Goal: Information Seeking & Learning: Learn about a topic

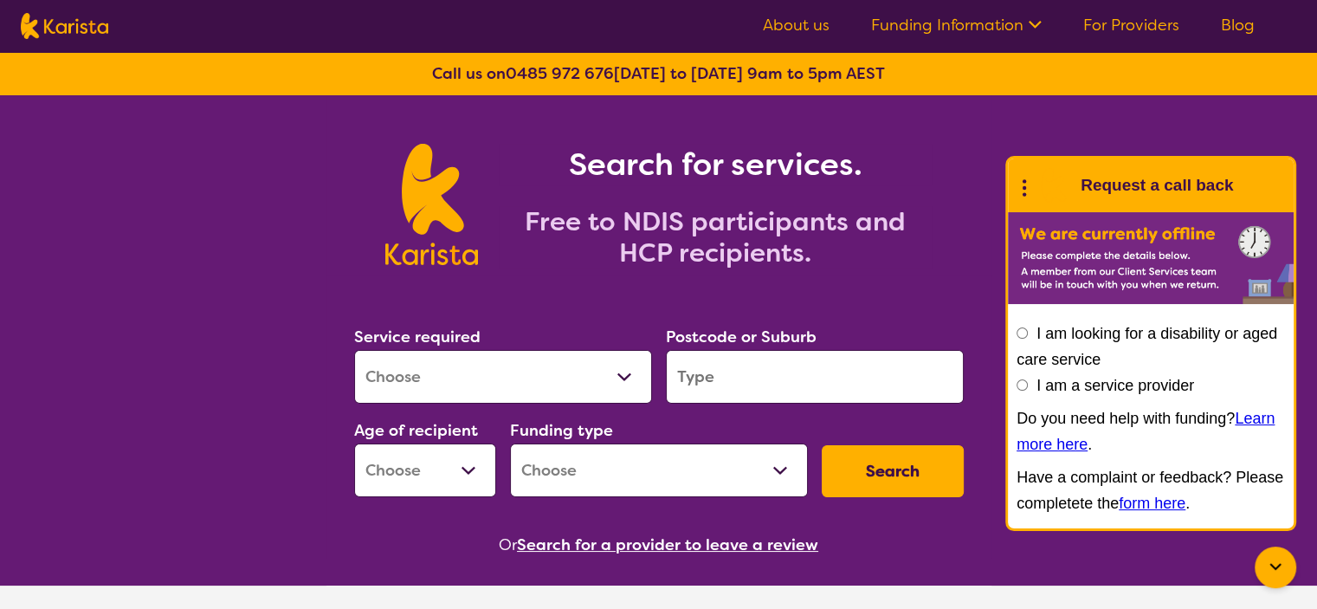
click at [622, 376] on select "Allied Health Assistant Assessment ([MEDICAL_DATA] or [MEDICAL_DATA]) Behaviour…" at bounding box center [503, 377] width 298 height 54
select select "Support worker"
click at [354, 350] on select "Allied Health Assistant Assessment ([MEDICAL_DATA] or [MEDICAL_DATA]) Behaviour…" at bounding box center [503, 377] width 298 height 54
click at [725, 372] on input "search" at bounding box center [815, 377] width 298 height 54
type input "2745"
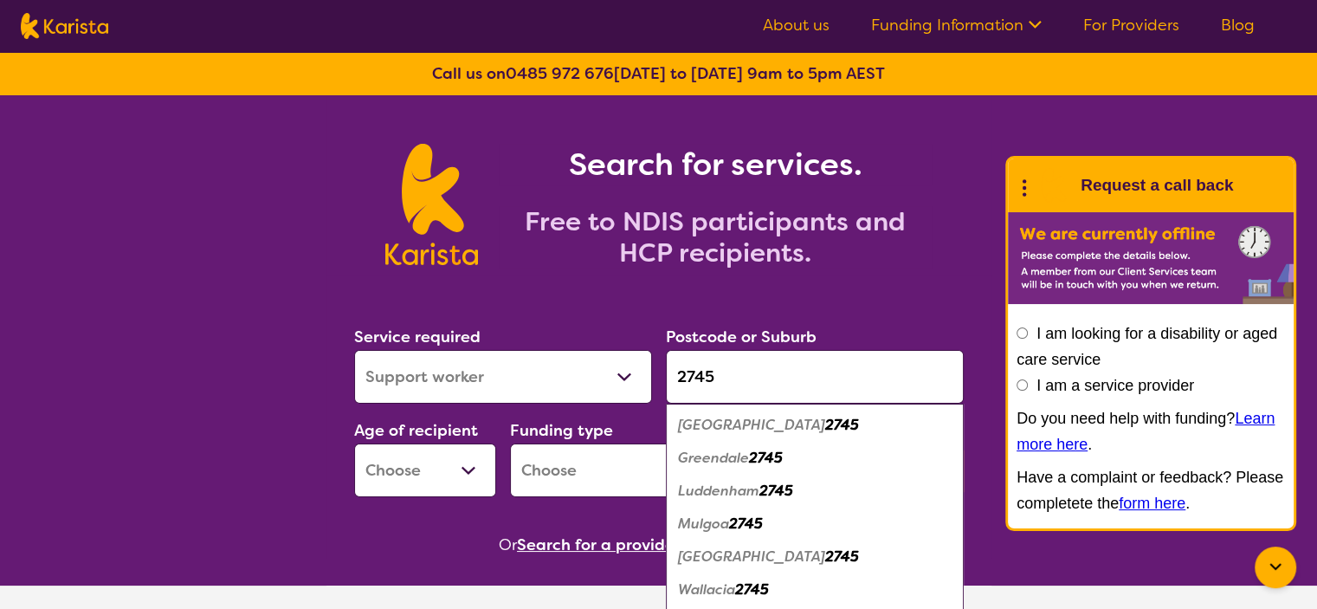
click at [825, 422] on em "2745" at bounding box center [842, 425] width 34 height 18
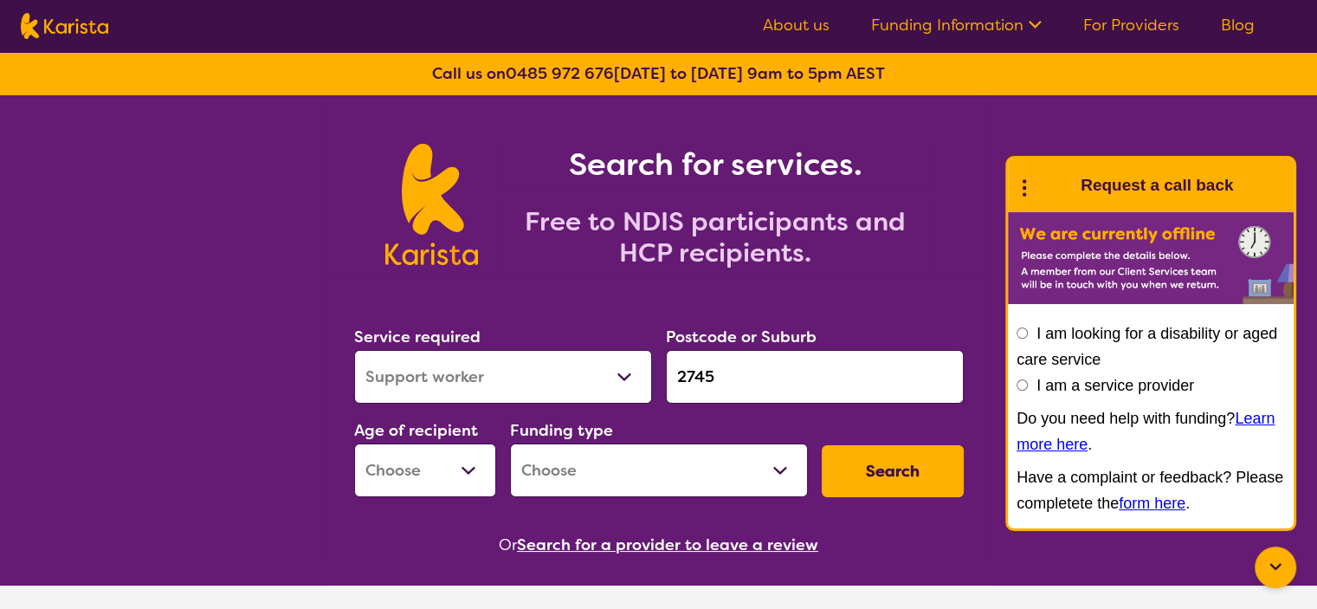
click at [469, 471] on select "Early Childhood - 0 to 9 Child - 10 to 11 Adolescent - 12 to 17 Adult - 18 to 6…" at bounding box center [425, 470] width 142 height 54
select select "AD"
click at [354, 443] on select "Early Childhood - 0 to 9 Child - 10 to 11 Adolescent - 12 to 17 Adult - 18 to 6…" at bounding box center [425, 470] width 142 height 54
click at [566, 467] on select "Home Care Package (HCP) National Disability Insurance Scheme (NDIS) I don't know" at bounding box center [659, 470] width 298 height 54
select select "NDIS"
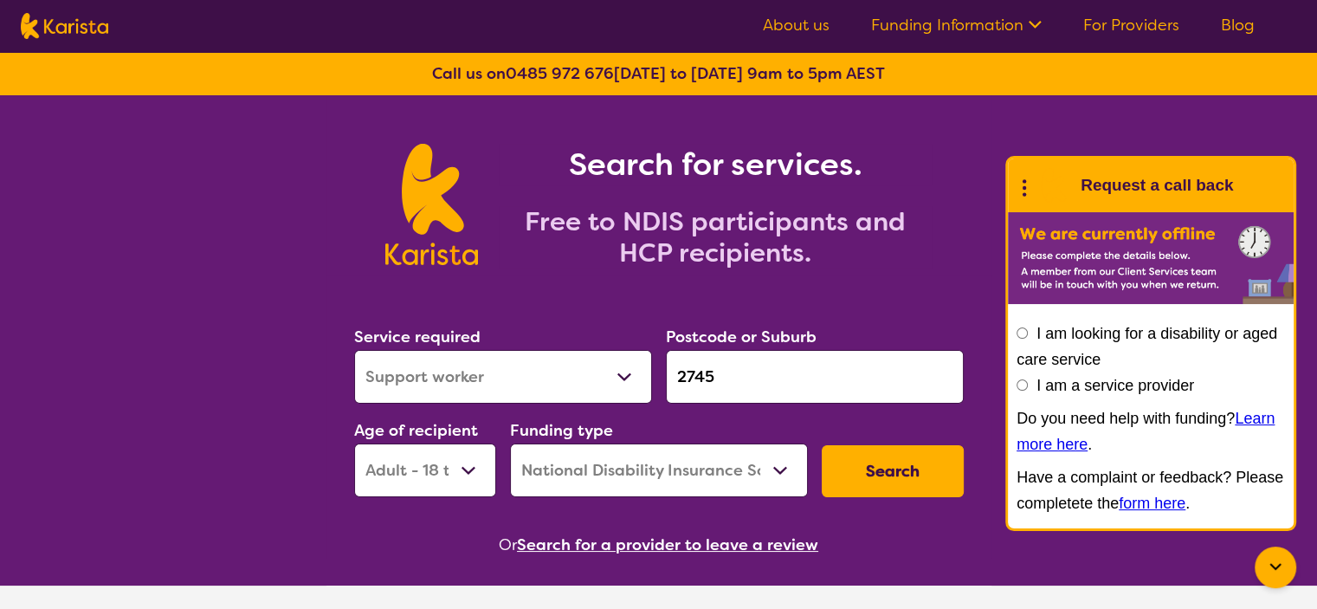
click at [510, 443] on select "Home Care Package (HCP) National Disability Insurance Scheme (NDIS) I don't know" at bounding box center [659, 470] width 298 height 54
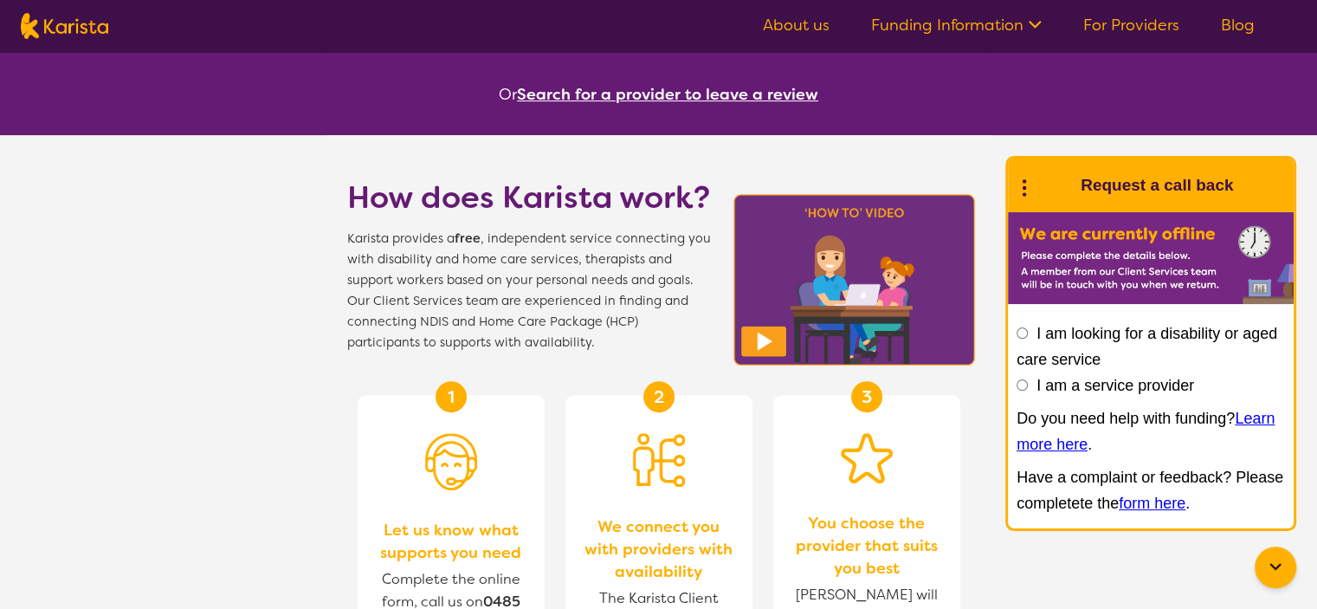
scroll to position [455, 0]
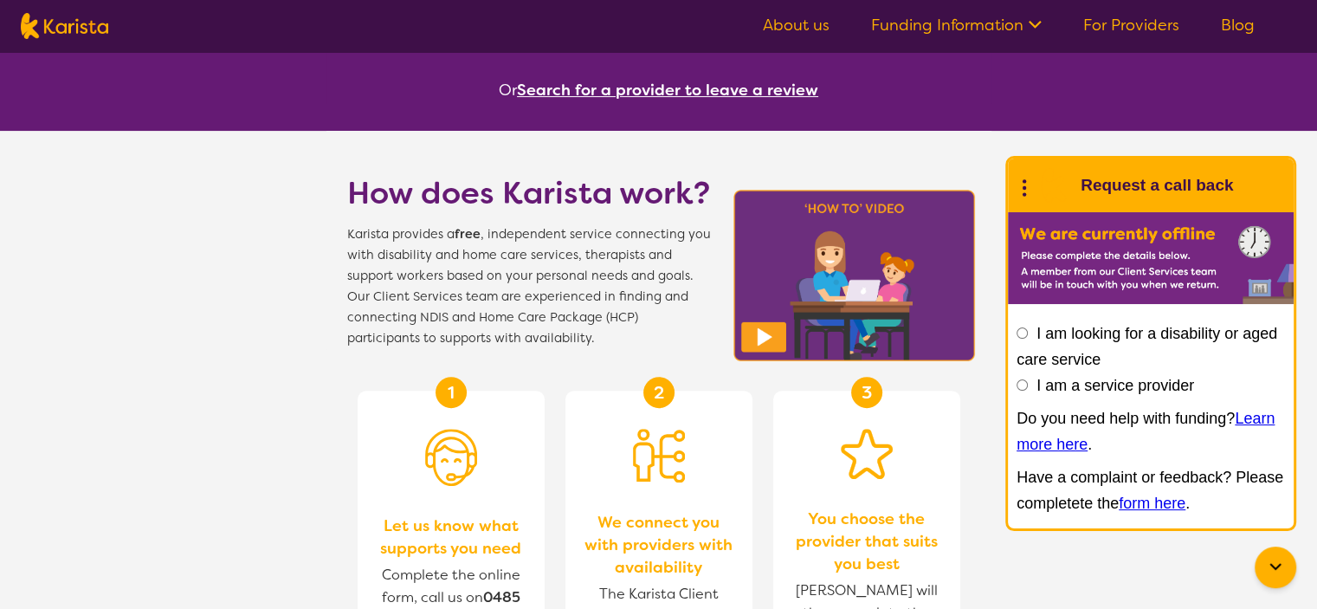
click at [1037, 27] on icon at bounding box center [1033, 23] width 18 height 18
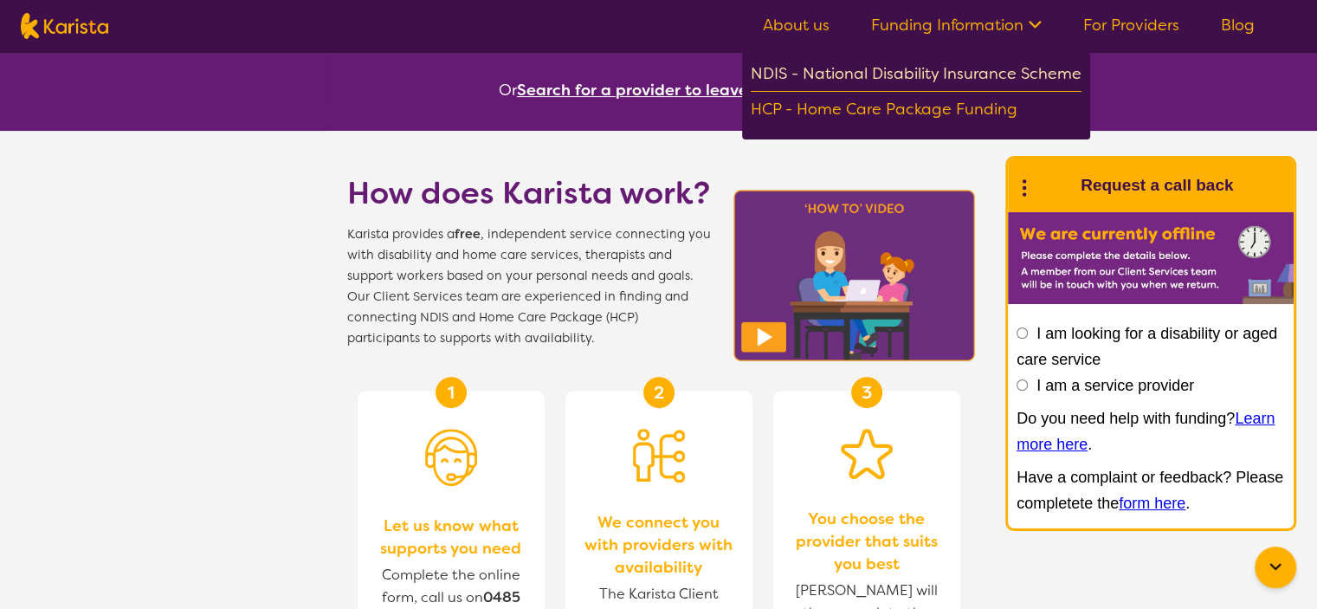
click at [1022, 78] on div "NDIS - National Disability Insurance Scheme" at bounding box center [916, 76] width 331 height 31
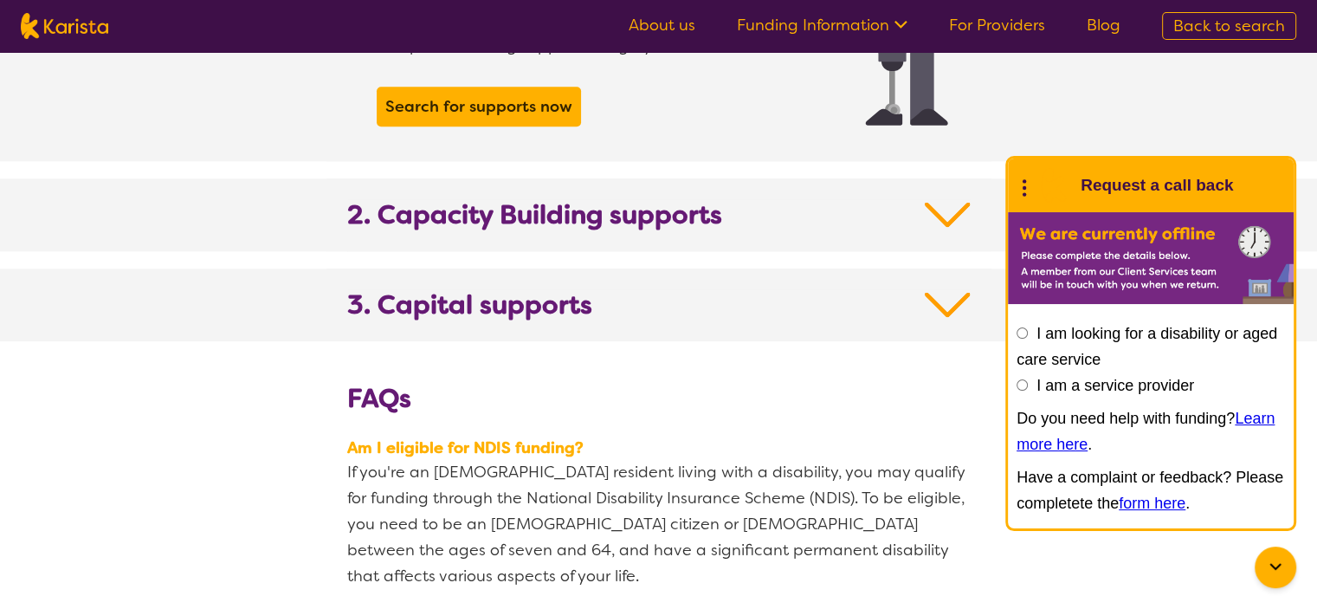
scroll to position [1883, 0]
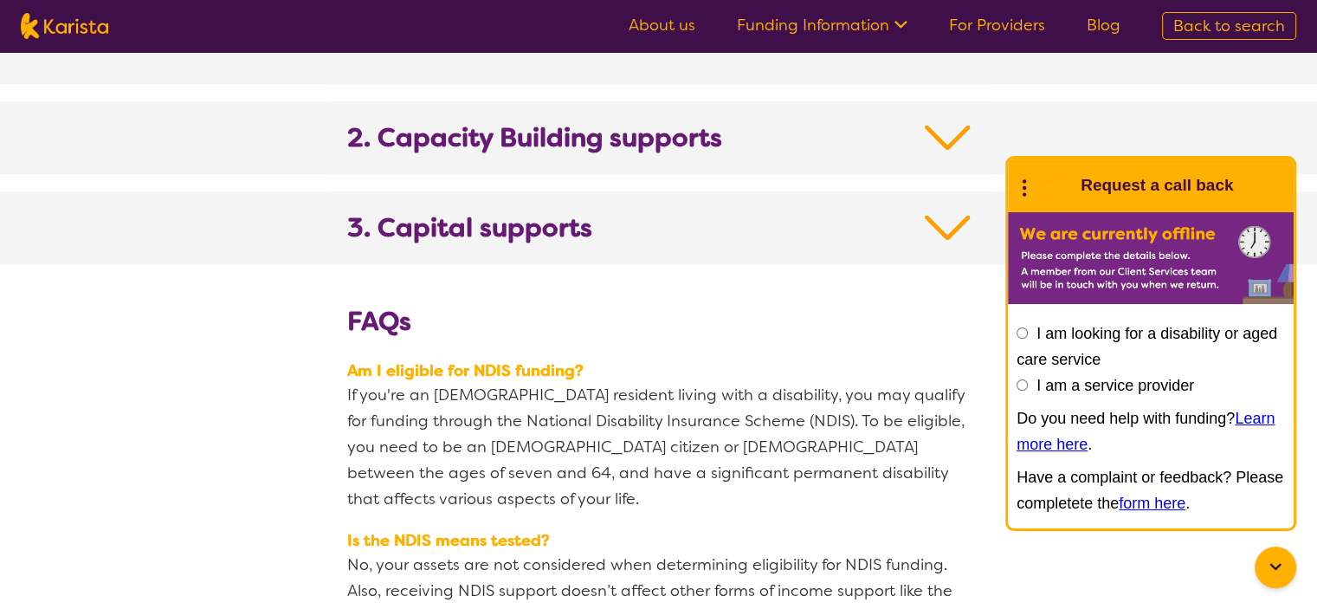
click at [946, 212] on img at bounding box center [948, 227] width 46 height 31
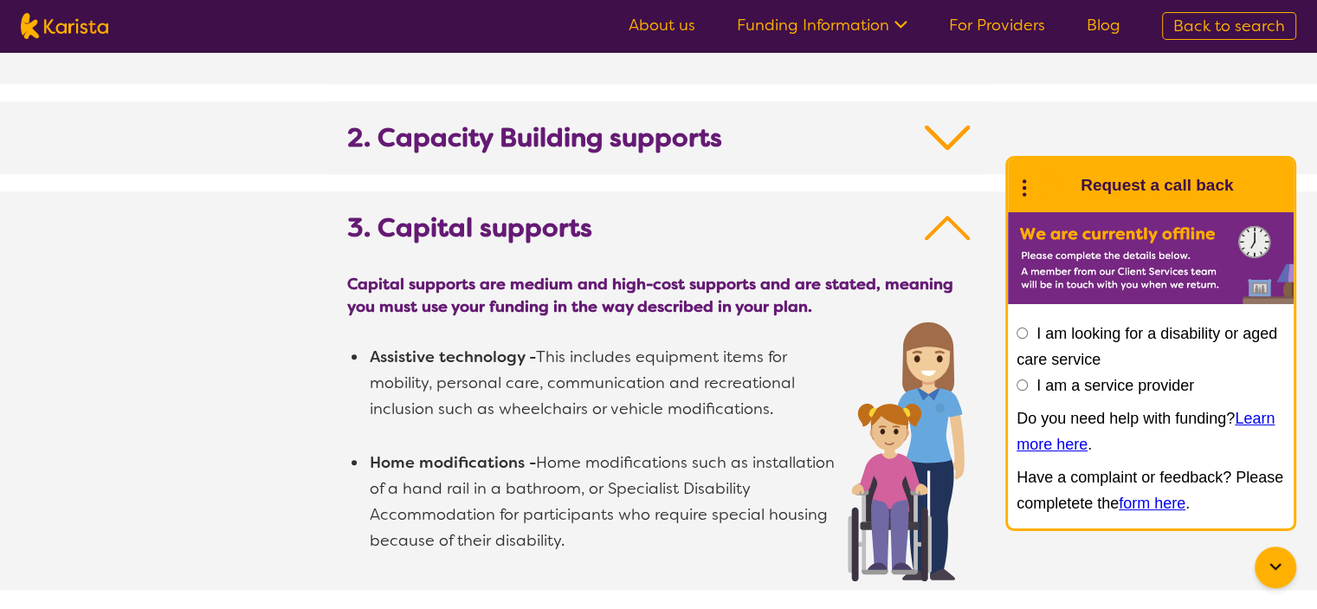
click at [946, 122] on img at bounding box center [948, 137] width 46 height 31
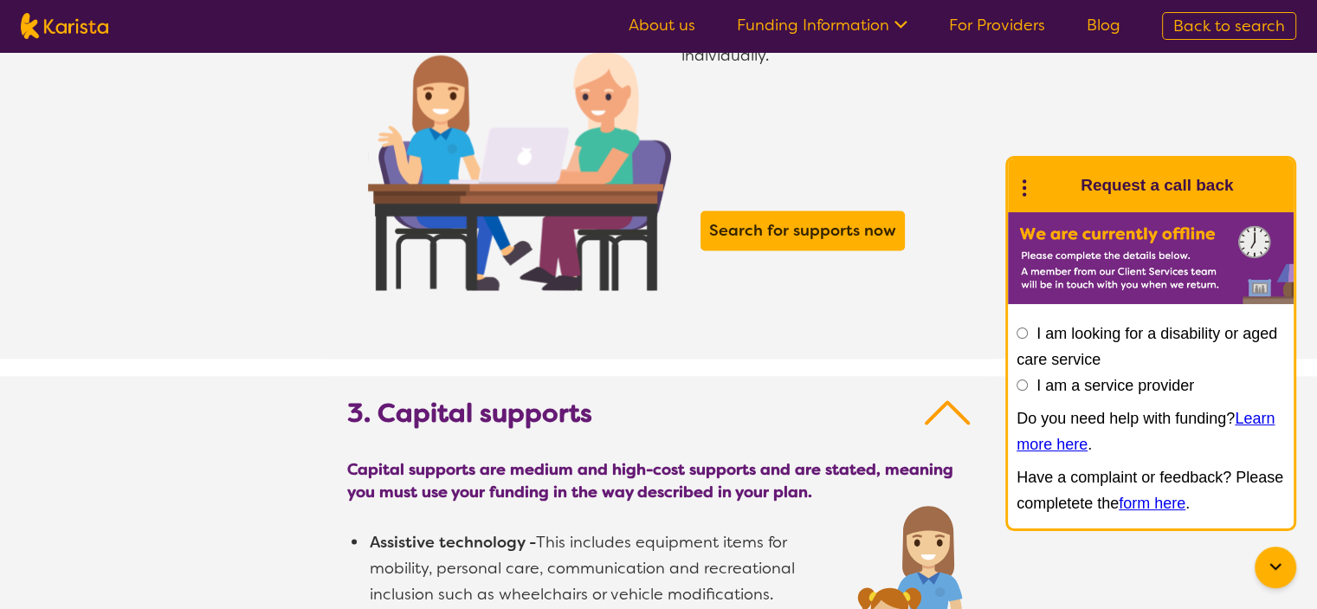
scroll to position [3000, 0]
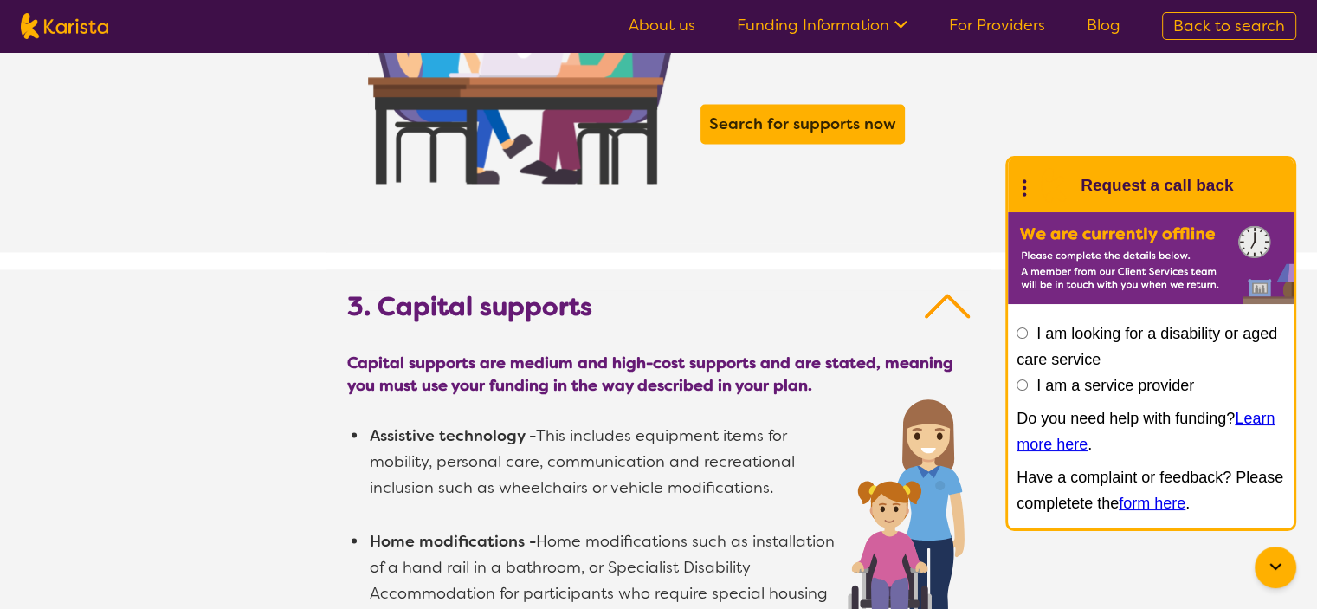
click at [951, 290] on img at bounding box center [948, 305] width 46 height 31
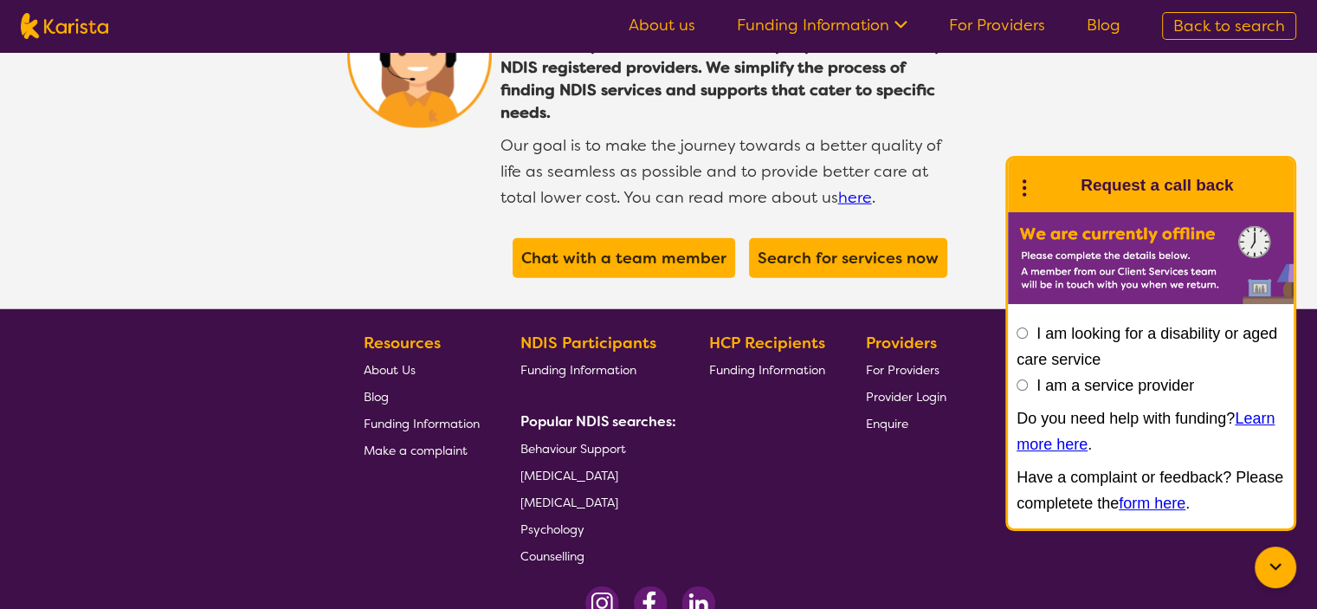
scroll to position [4546, 0]
